Goal: Entertainment & Leisure: Consume media (video, audio)

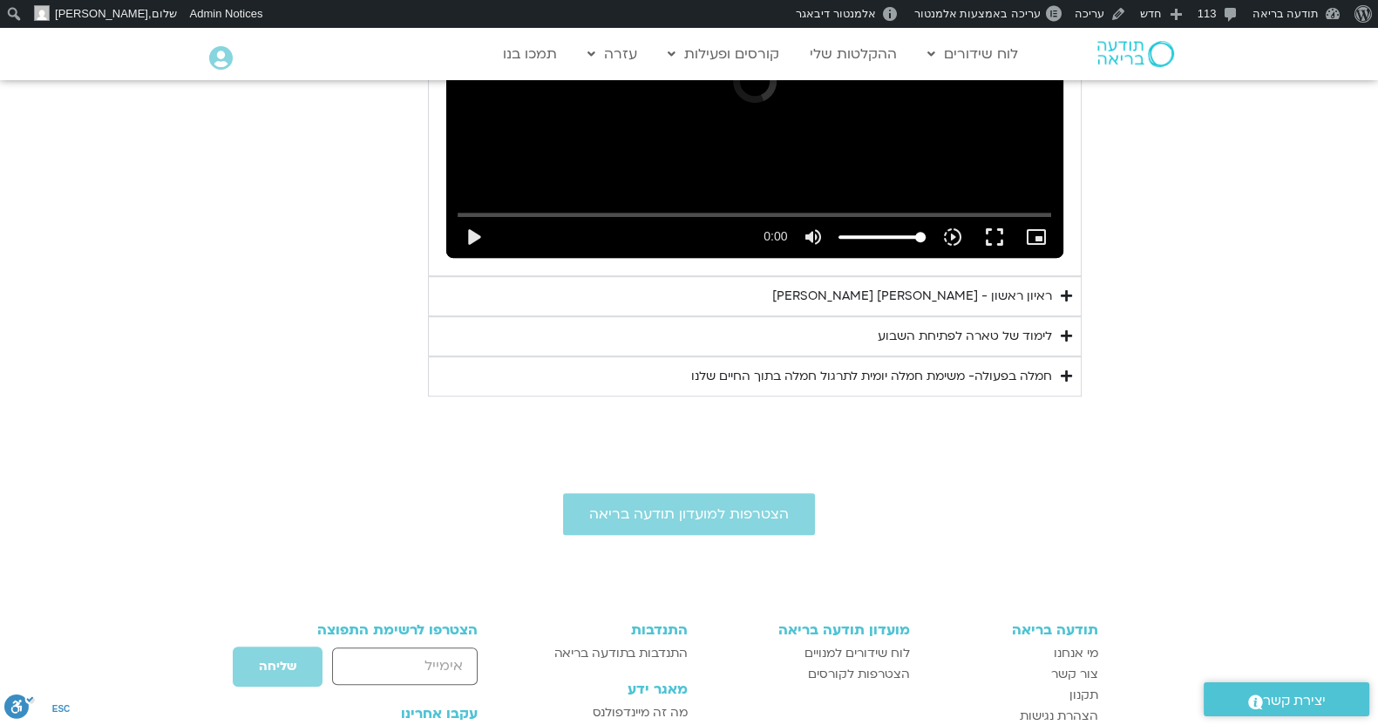
scroll to position [990, 0]
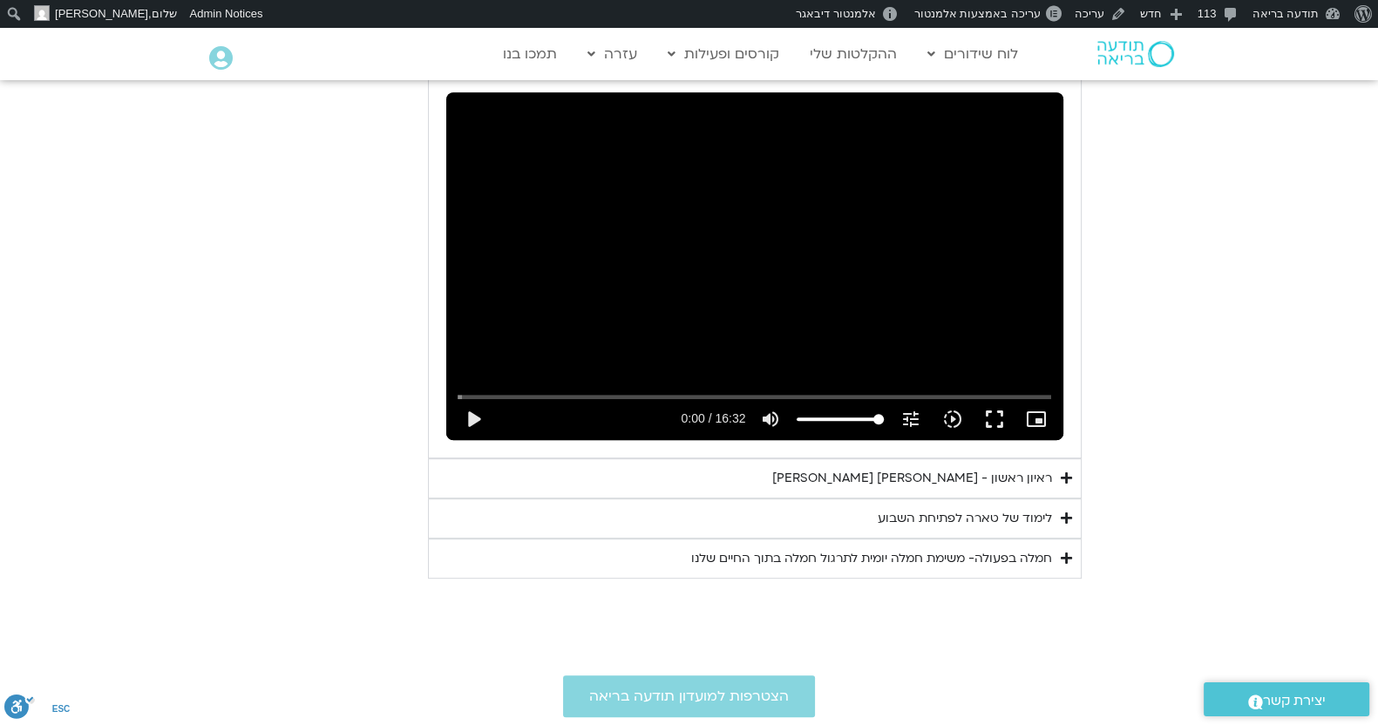
click at [202, 54] on div "Main Menu אזור אישי הזמנות התנתקות פרטי המורה הוספת אירוע" at bounding box center [282, 59] width 163 height 44
click at [218, 57] on icon at bounding box center [221, 58] width 24 height 24
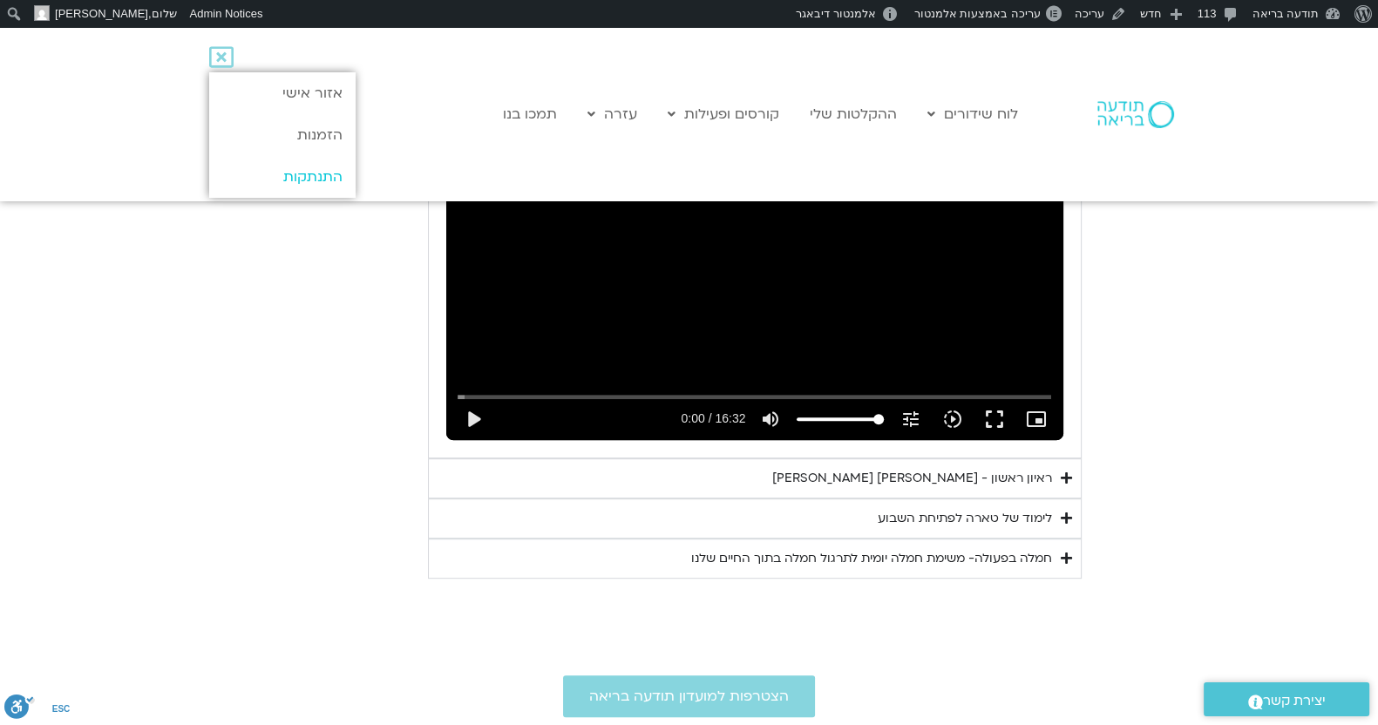
click at [304, 181] on link "התנתקות" at bounding box center [282, 177] width 146 height 42
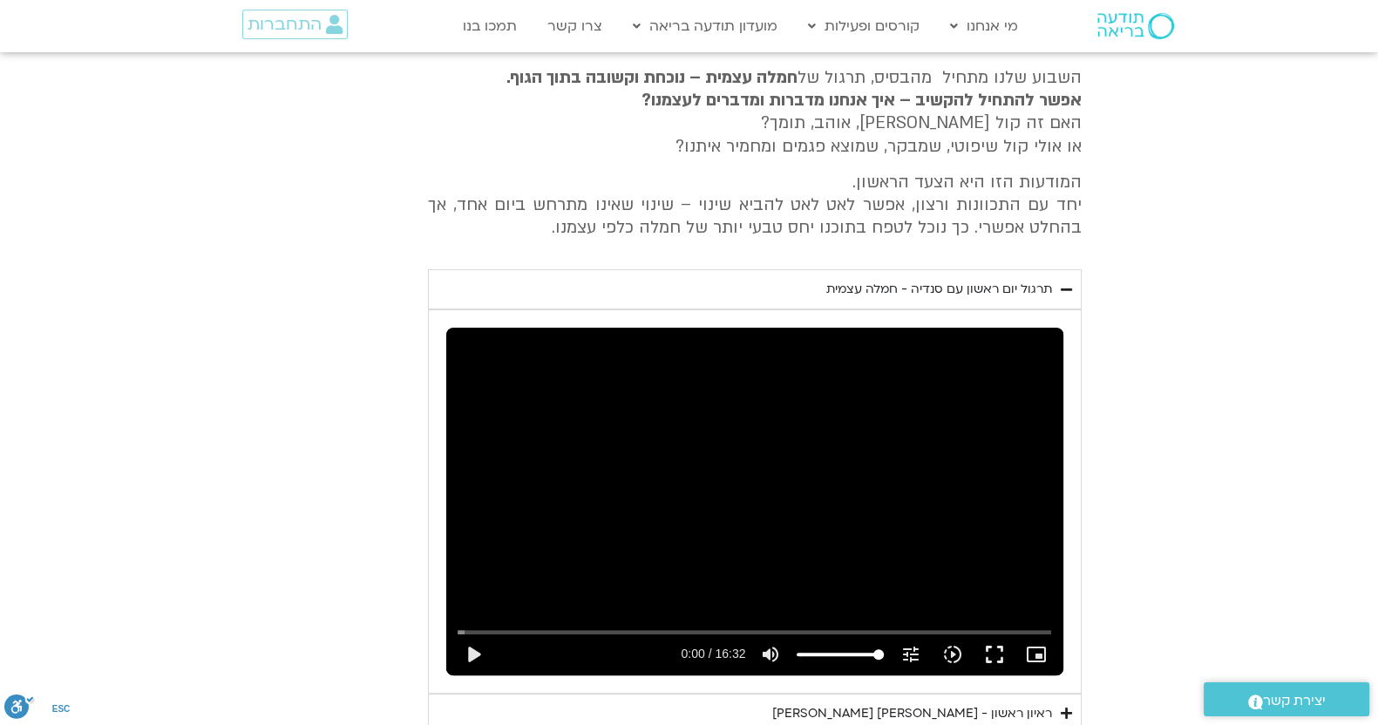
scroll to position [908, 0]
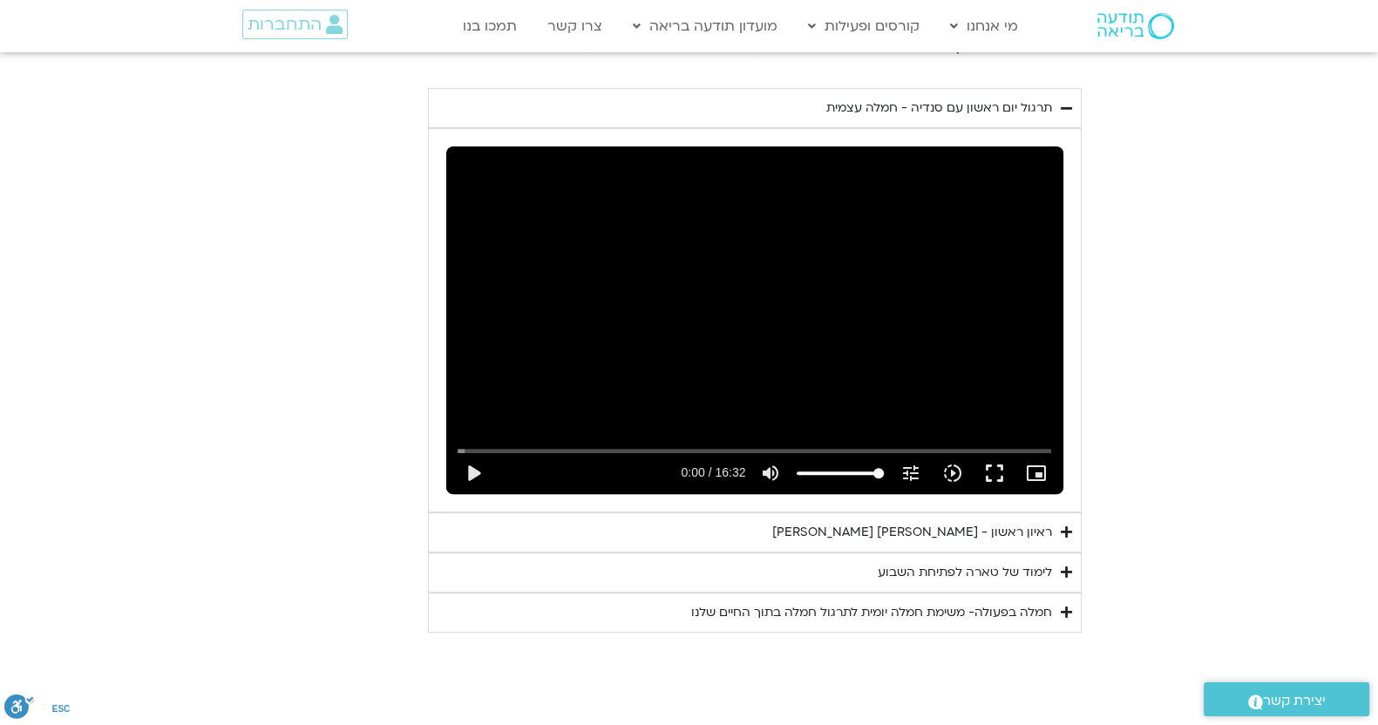
click at [850, 537] on div "ראיון ראשון - [PERSON_NAME] [PERSON_NAME]" at bounding box center [912, 532] width 280 height 21
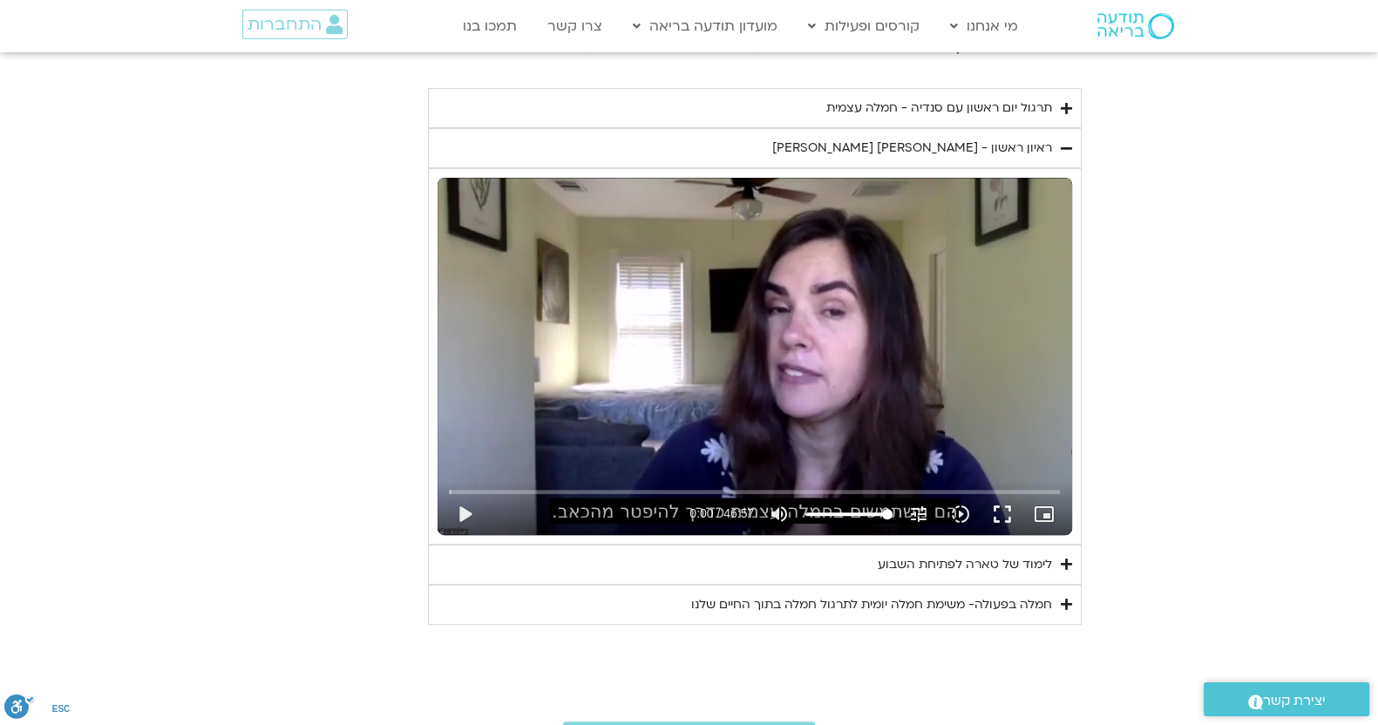
scroll to position [726, 0]
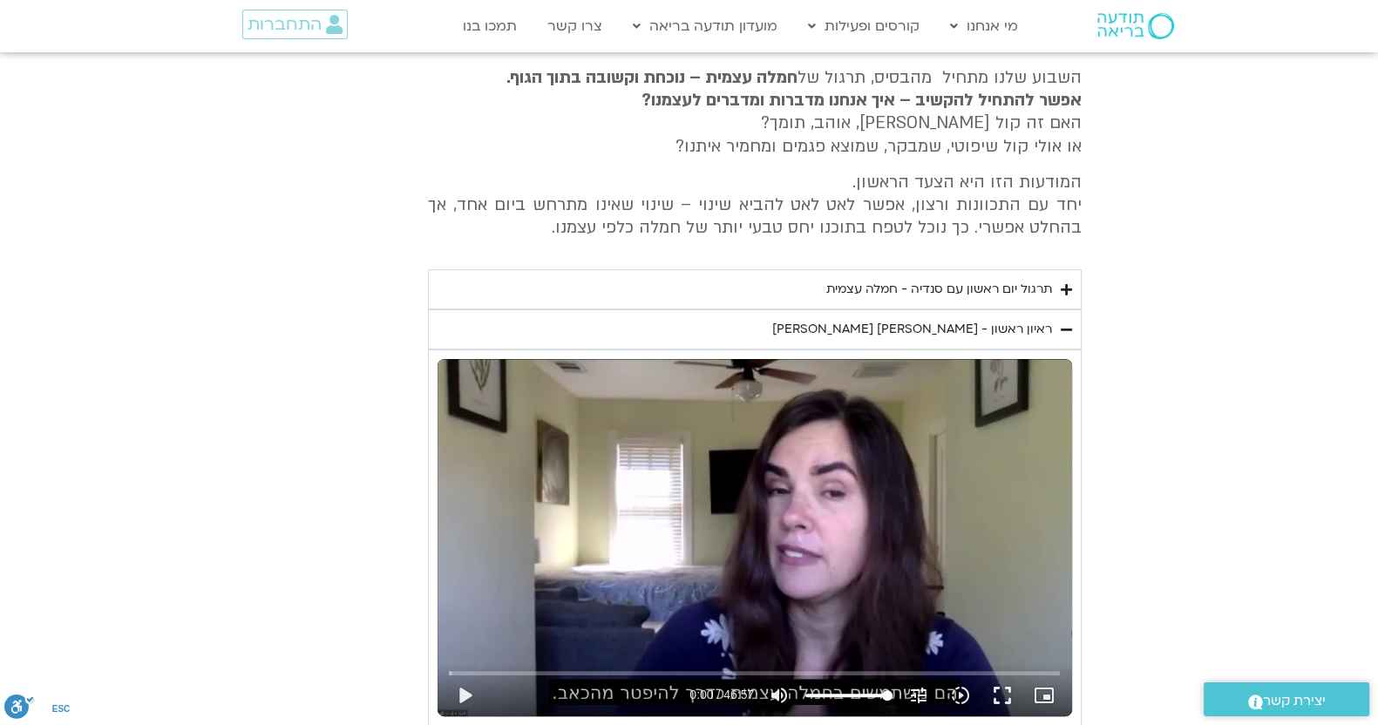
click at [842, 286] on div "תרגול יום ראשון עם סנדיה - חמלה עצמית" at bounding box center [939, 289] width 226 height 21
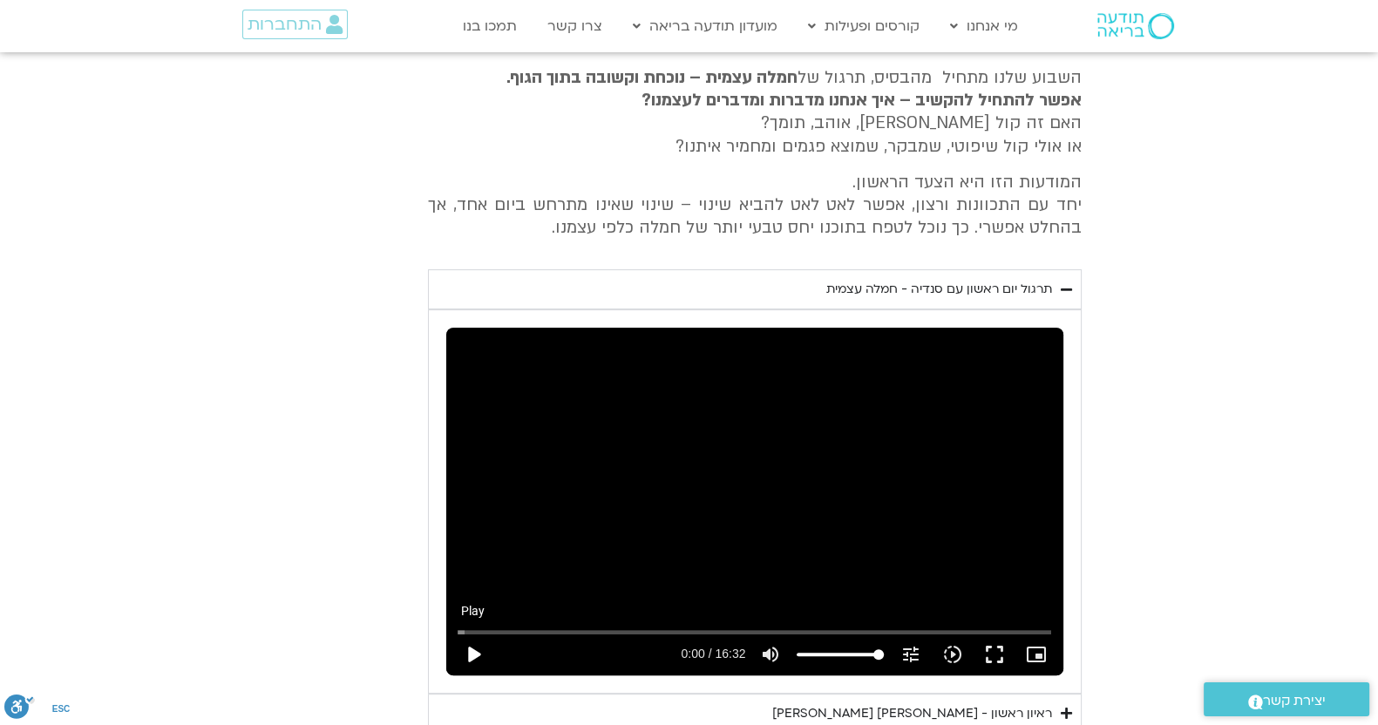
click at [473, 656] on button "play_arrow" at bounding box center [473, 655] width 42 height 42
click at [473, 657] on button "pause" at bounding box center [473, 655] width 42 height 42
type input "0.960434"
click at [289, 339] on section "יום ראשון - חמלה עצמית השבוע שלנו מתחיל מהבסיס, תרגול של חמלה עצמית – נוכחת וקש…" at bounding box center [689, 413] width 1378 height 801
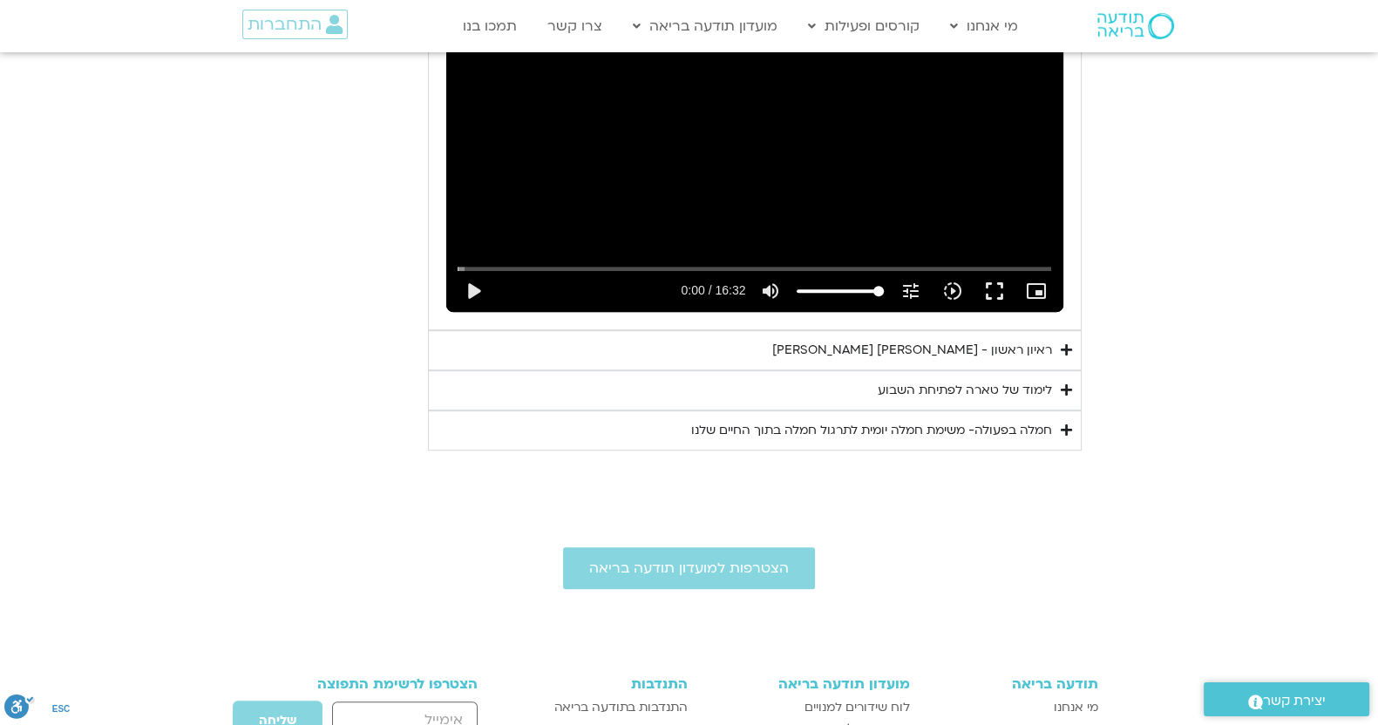
scroll to position [908, 0]
